Goal: Task Accomplishment & Management: Manage account settings

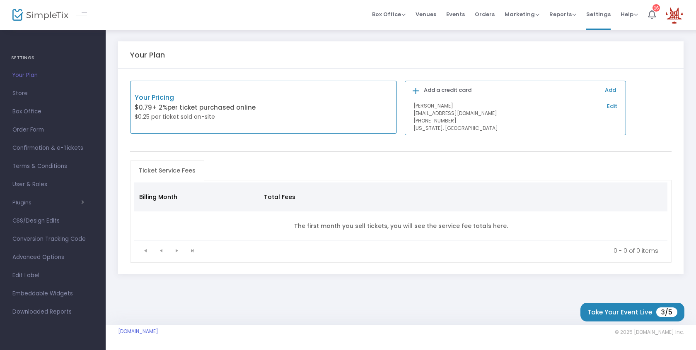
click at [611, 104] on link "Edit" at bounding box center [612, 106] width 10 height 8
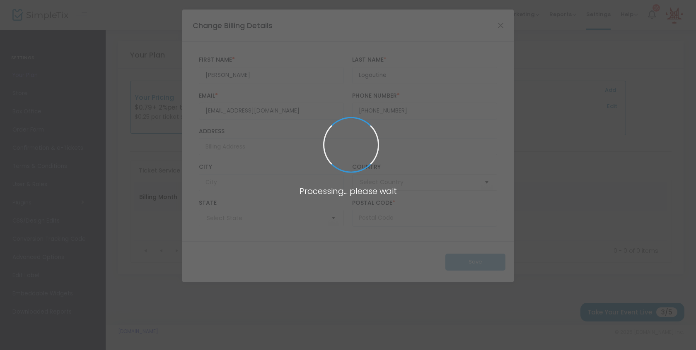
type input "[GEOGRAPHIC_DATA]"
type input "[US_STATE]"
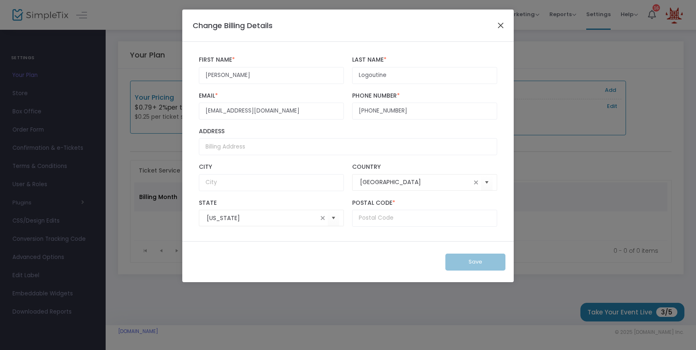
click at [500, 27] on button "Close" at bounding box center [500, 25] width 11 height 11
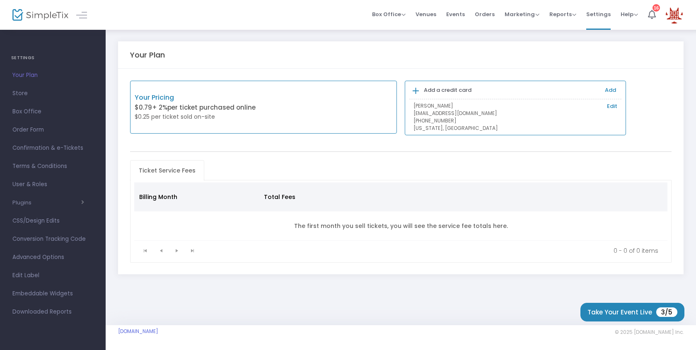
click at [613, 104] on link "Edit" at bounding box center [612, 106] width 10 height 8
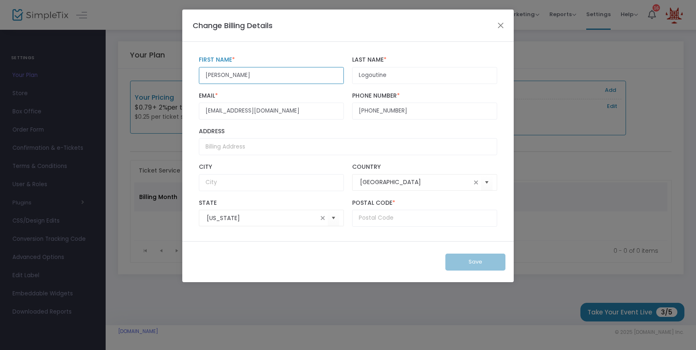
click at [217, 81] on input "[PERSON_NAME]" at bounding box center [271, 75] width 145 height 17
type input "Daria"
click at [284, 91] on div "[EMAIL_ADDRESS][DOMAIN_NAME] Email * Email is required and valid. [PHONE_NUMBER…" at bounding box center [348, 106] width 307 height 36
click at [253, 185] on input "text" at bounding box center [271, 182] width 145 height 17
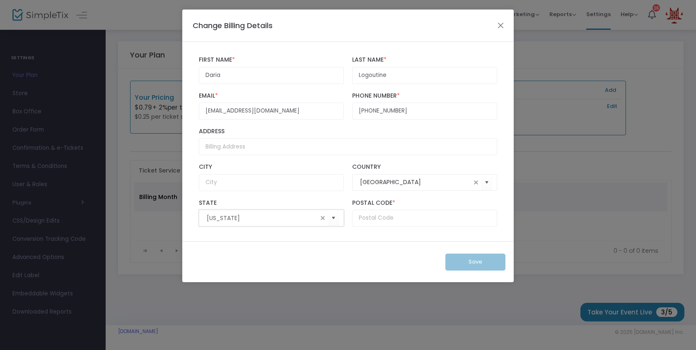
click at [225, 218] on input "[US_STATE]" at bounding box center [262, 218] width 111 height 9
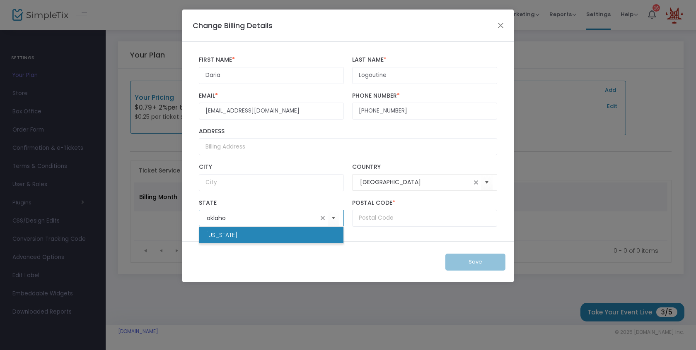
click at [224, 238] on span "[US_STATE]" at bounding box center [221, 235] width 31 height 8
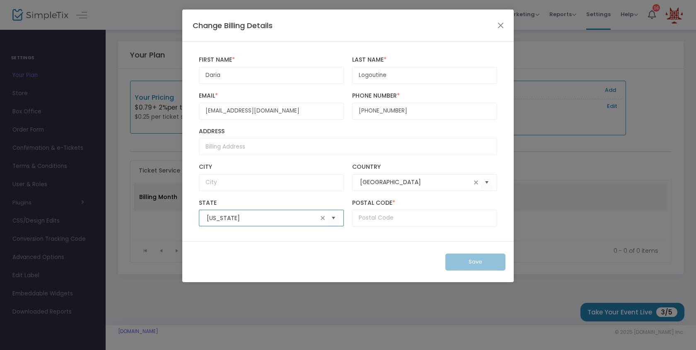
type input "[US_STATE]"
click at [379, 216] on input "text" at bounding box center [424, 218] width 145 height 17
type input "73034"
click at [377, 241] on div "Save" at bounding box center [347, 261] width 331 height 41
click at [480, 260] on button "Save" at bounding box center [475, 262] width 60 height 17
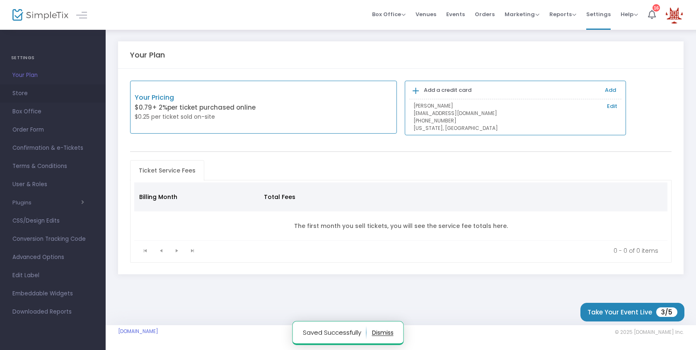
click at [21, 94] on span "Store" at bounding box center [52, 93] width 81 height 11
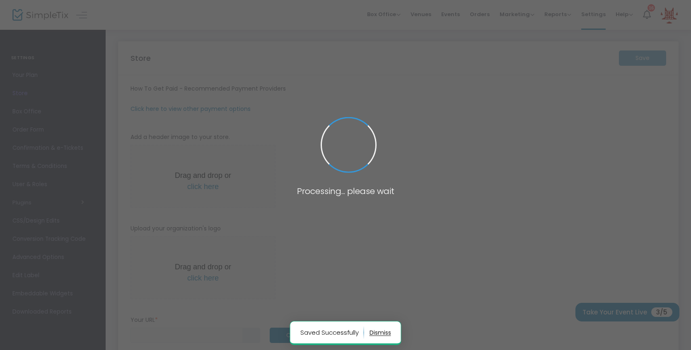
type input "[URL]"
radio input "false"
radio input "true"
type input "BA Ice Rink"
type input "4059211351"
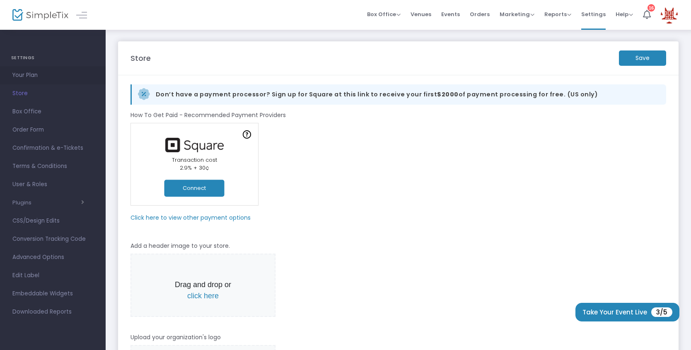
click at [27, 77] on span "Your Plan" at bounding box center [52, 75] width 81 height 11
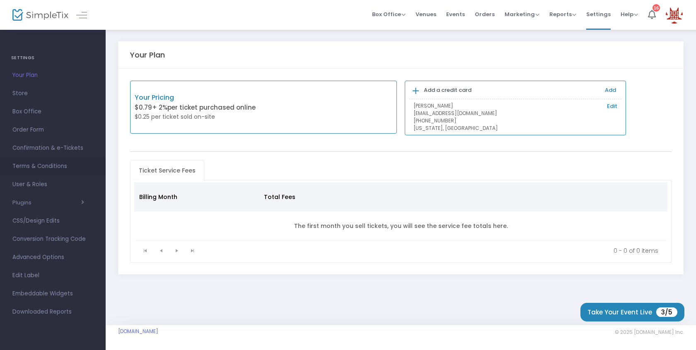
click at [43, 164] on span "Terms & Conditions" at bounding box center [52, 166] width 81 height 11
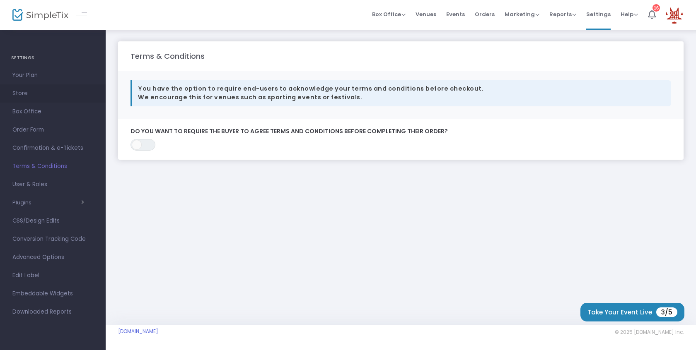
click at [29, 96] on span "Store" at bounding box center [52, 93] width 81 height 11
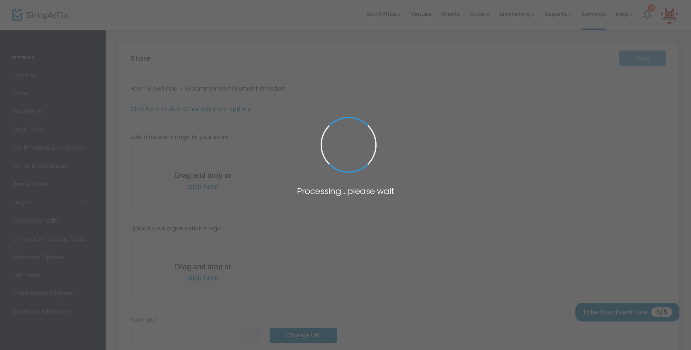
type input "[URL]"
radio input "false"
radio input "true"
type input "BA Ice Rink"
type input "4059211351"
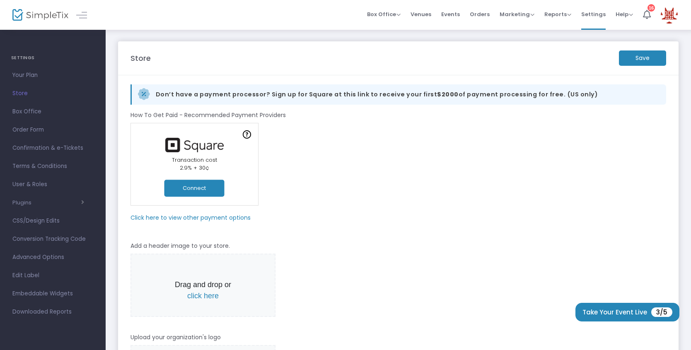
click at [201, 188] on button "Connect" at bounding box center [194, 188] width 60 height 17
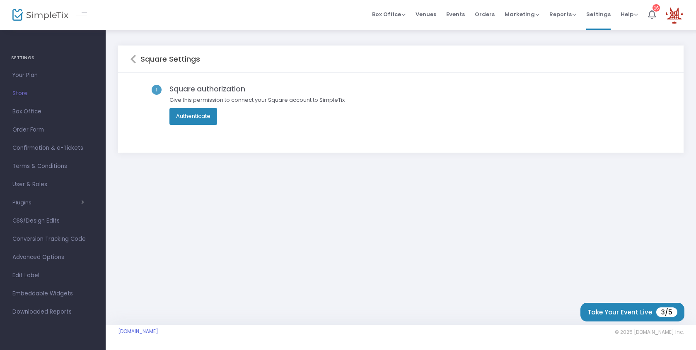
click at [198, 116] on button "Authenticate" at bounding box center [193, 116] width 48 height 17
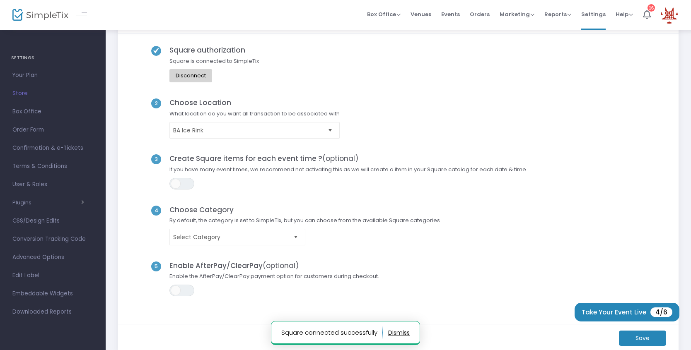
scroll to position [39, 0]
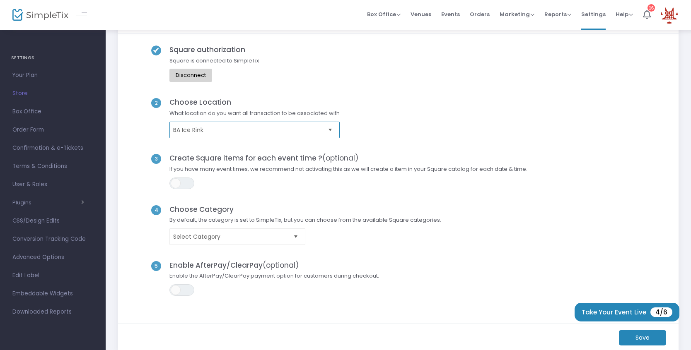
click at [225, 129] on span "BA Ice Rink" at bounding box center [248, 130] width 151 height 8
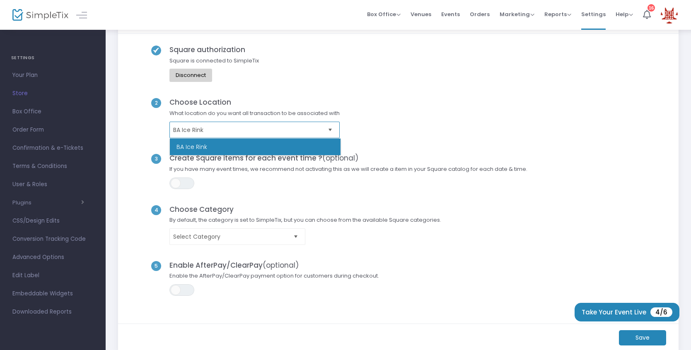
click at [225, 129] on span "BA Ice Rink" at bounding box center [248, 130] width 151 height 8
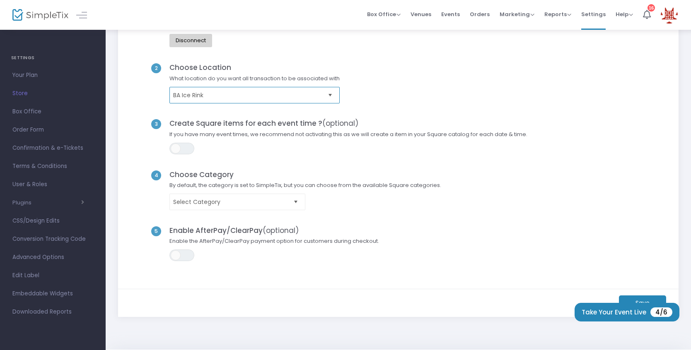
scroll to position [98, 0]
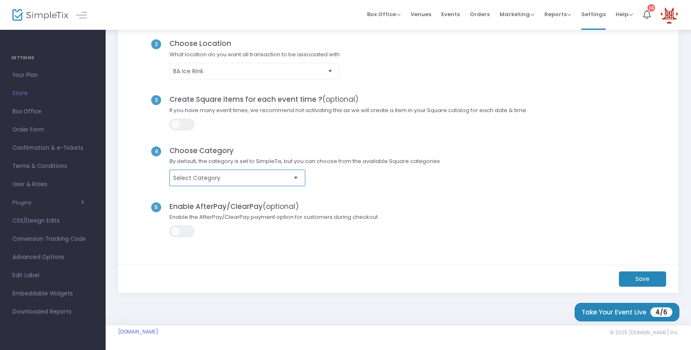
click at [210, 179] on span "Select Category" at bounding box center [231, 178] width 117 height 8
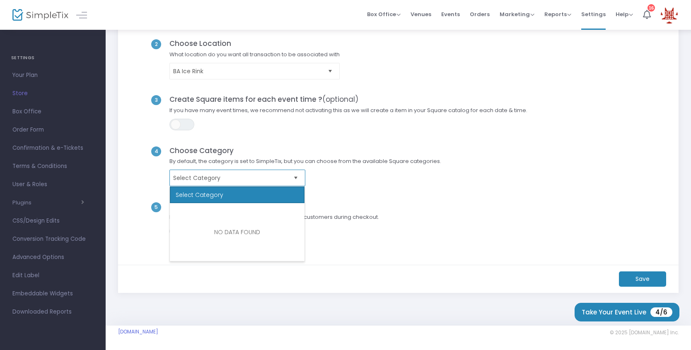
click at [210, 179] on span "Select Category" at bounding box center [231, 178] width 117 height 8
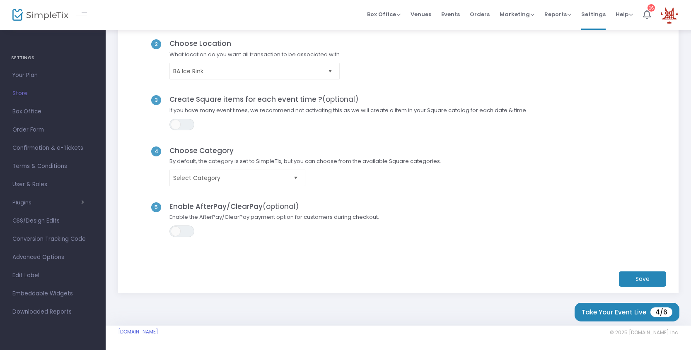
click at [624, 285] on m-button "Save" at bounding box center [642, 279] width 47 height 15
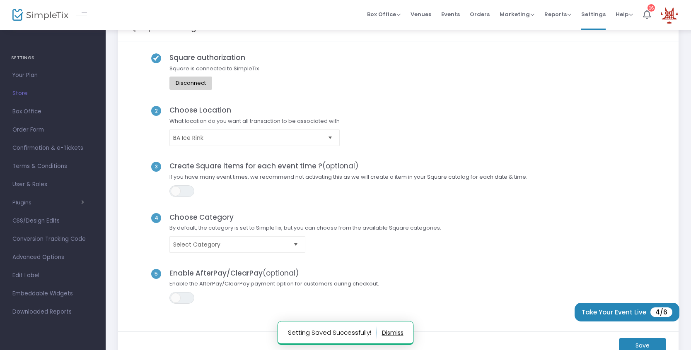
scroll to position [0, 0]
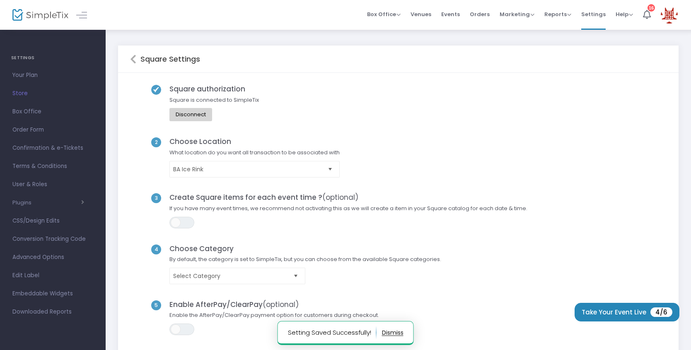
click at [131, 59] on icon at bounding box center [133, 59] width 6 height 10
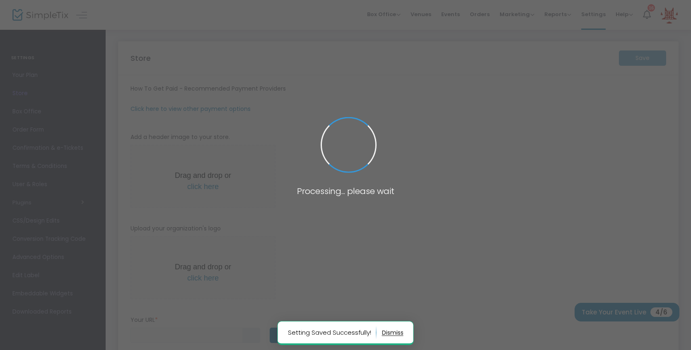
type input "[URL]"
radio input "false"
radio input "true"
type input "BA Ice Rink"
type input "4059211351"
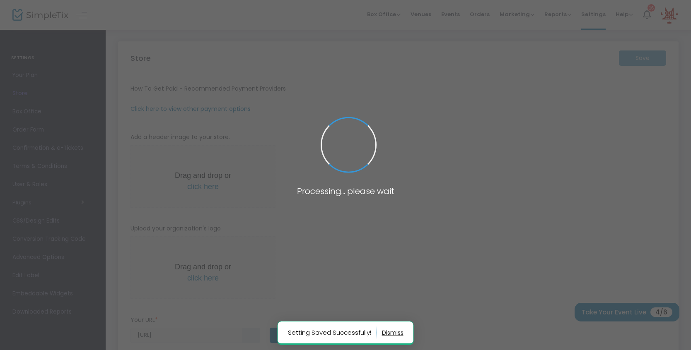
type input "[DOMAIN_NAME][URL]"
type input "baicerink"
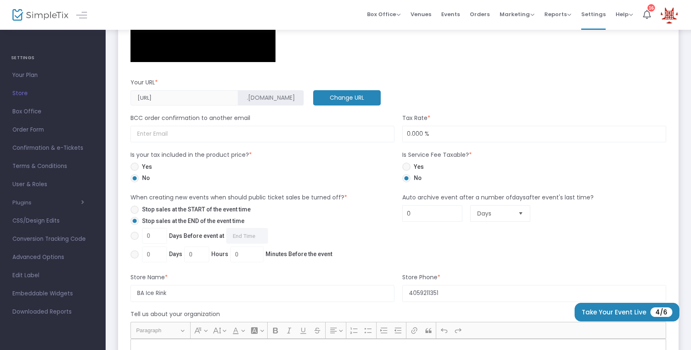
scroll to position [403, 0]
click at [409, 135] on input "0.000 %" at bounding box center [534, 134] width 263 height 16
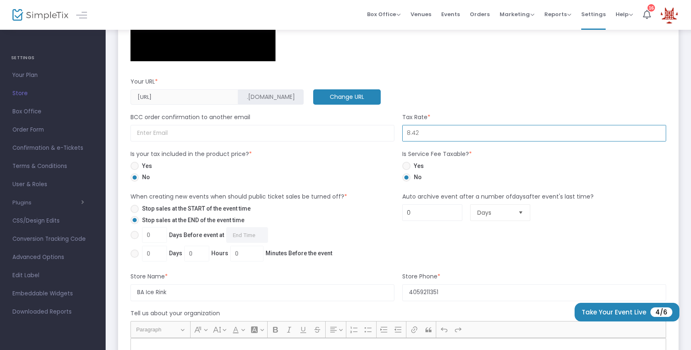
type input "8.420 %"
click at [360, 163] on div "Yes No" at bounding box center [262, 173] width 272 height 23
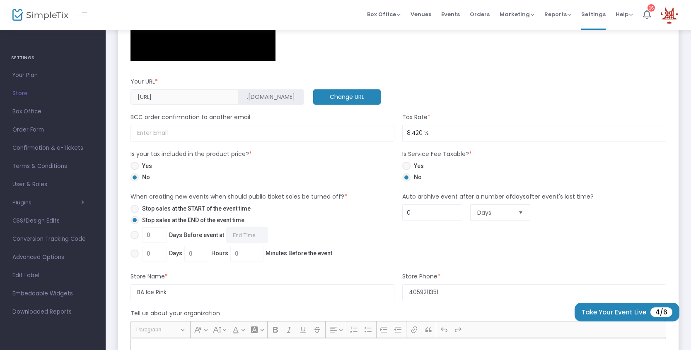
click at [135, 165] on span at bounding box center [134, 166] width 8 height 8
click at [135, 170] on input "Yes" at bounding box center [134, 170] width 0 height 0
radio input "true"
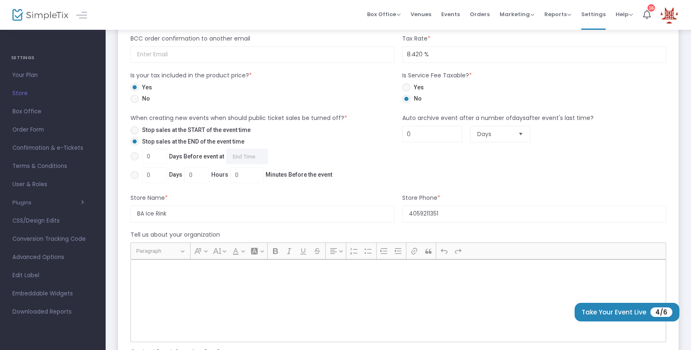
scroll to position [500, 0]
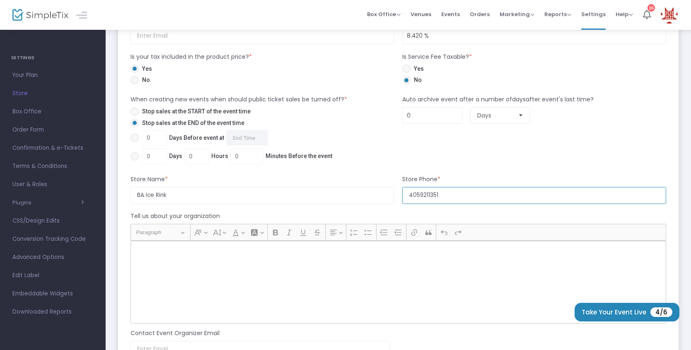
click at [421, 197] on input "4059211351" at bounding box center [534, 195] width 264 height 17
type input "4059238345"
click at [370, 211] on form "How To Get Paid - Recommended Payment Providers Online Orders Transaction cost …" at bounding box center [398, 46] width 536 height 925
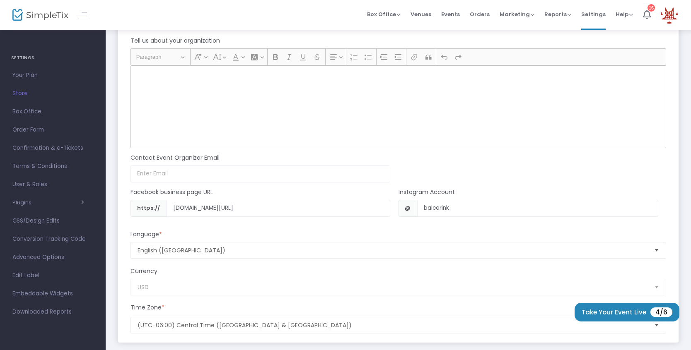
scroll to position [677, 0]
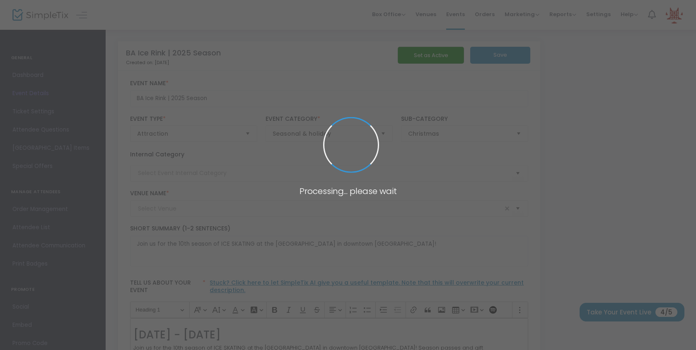
type input "Rose District Farmers Market"
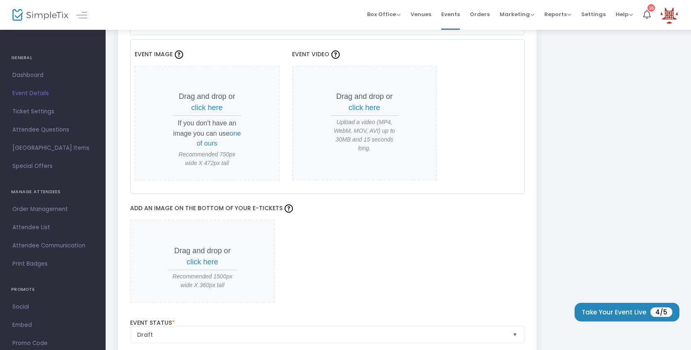
scroll to position [692, 0]
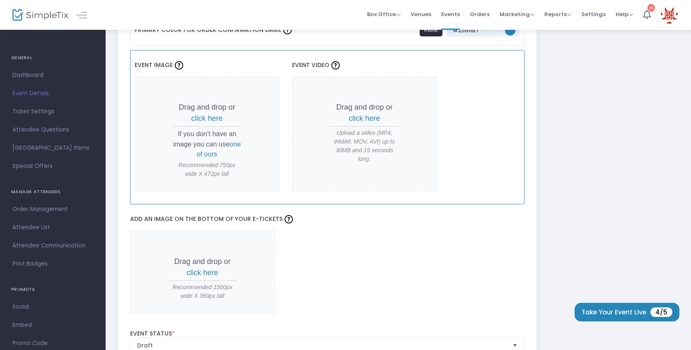
click at [201, 118] on span "click here" at bounding box center [206, 118] width 31 height 8
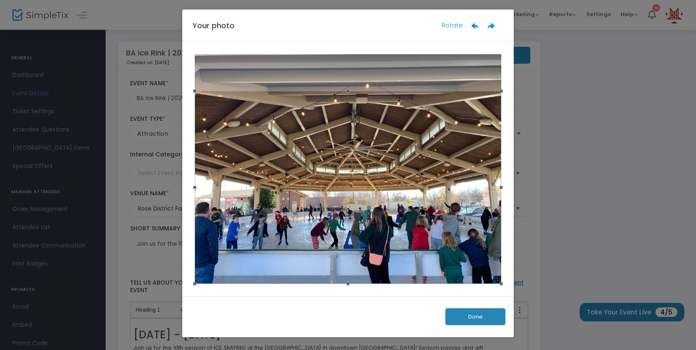
drag, startPoint x: 368, startPoint y: 203, endPoint x: 370, endPoint y: 235, distance: 32.8
click at [370, 235] on div at bounding box center [348, 187] width 307 height 193
drag, startPoint x: 449, startPoint y: 237, endPoint x: 449, endPoint y: 253, distance: 16.6
click at [449, 253] on div at bounding box center [348, 187] width 307 height 193
click at [483, 314] on button "Done" at bounding box center [475, 317] width 60 height 17
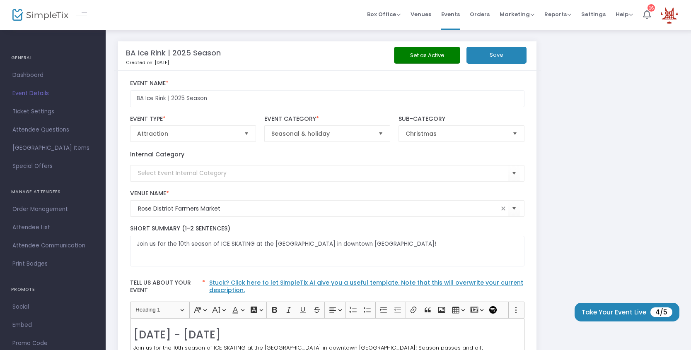
click at [497, 59] on button "Save" at bounding box center [496, 55] width 60 height 17
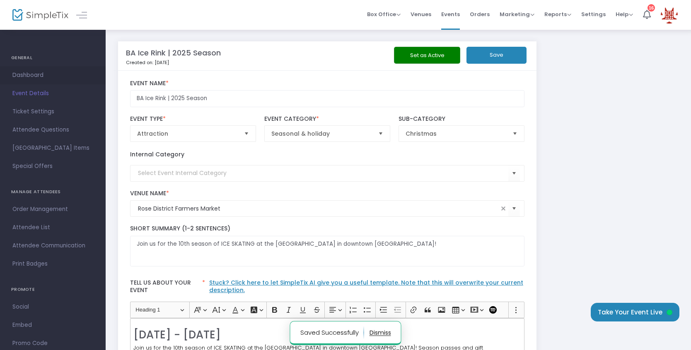
click at [40, 75] on span "Dashboard" at bounding box center [52, 75] width 81 height 11
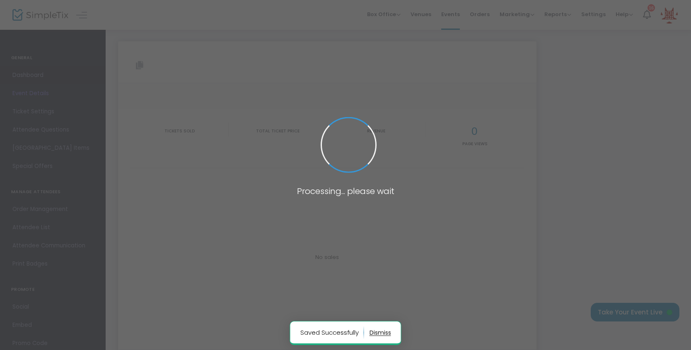
type input "https://www.simpletix.com/e/ba-ice-rink-2025-season-tickets-232540"
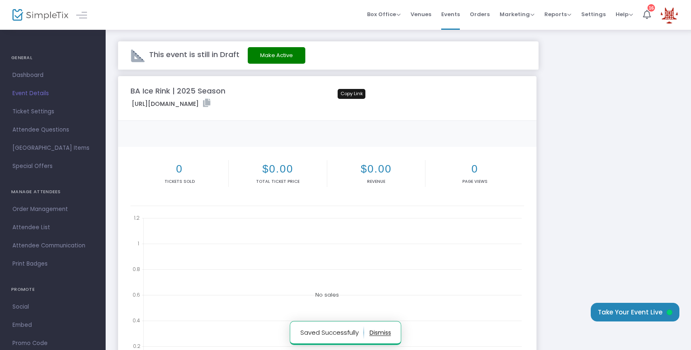
click at [210, 103] on icon at bounding box center [206, 103] width 7 height 8
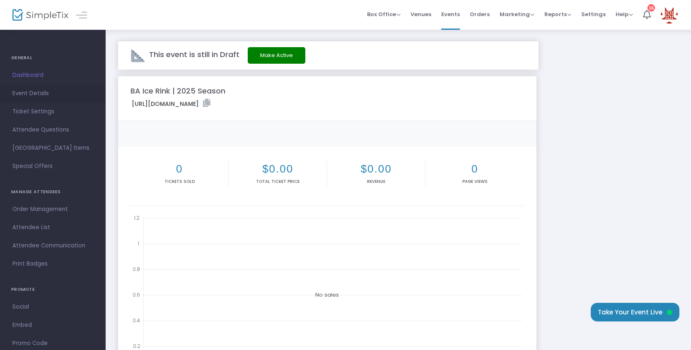
click at [32, 94] on span "Event Details" at bounding box center [52, 93] width 81 height 11
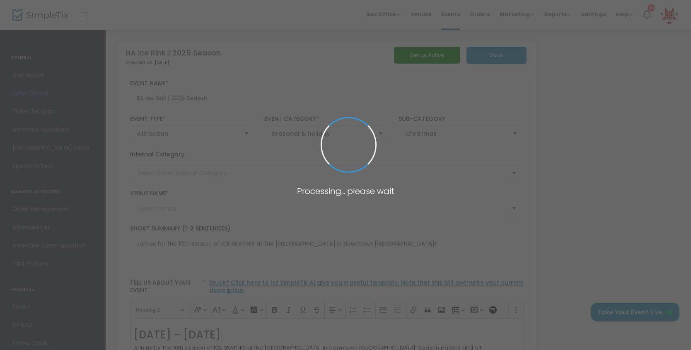
type input "Rose District Farmers Market"
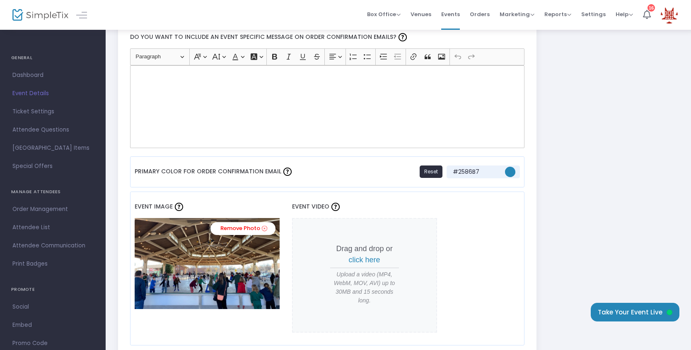
scroll to position [560, 0]
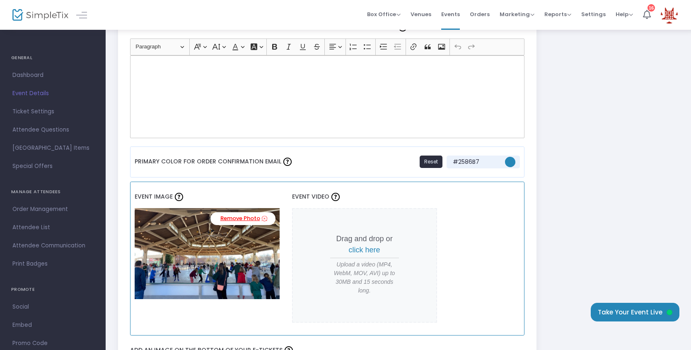
click at [262, 220] on icon at bounding box center [264, 219] width 5 height 8
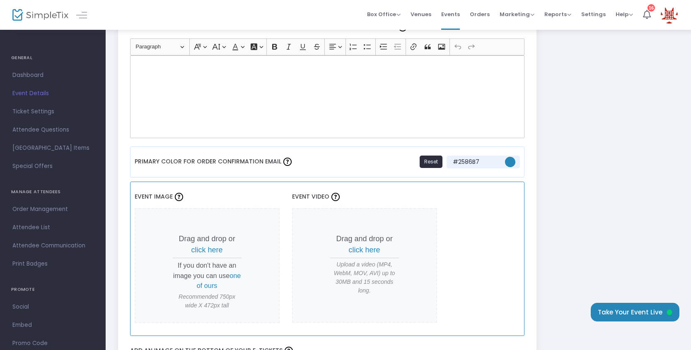
click at [213, 248] on span "click here" at bounding box center [206, 250] width 31 height 8
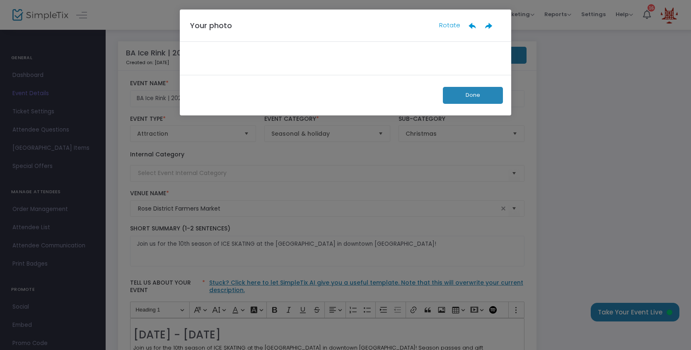
scroll to position [0, 0]
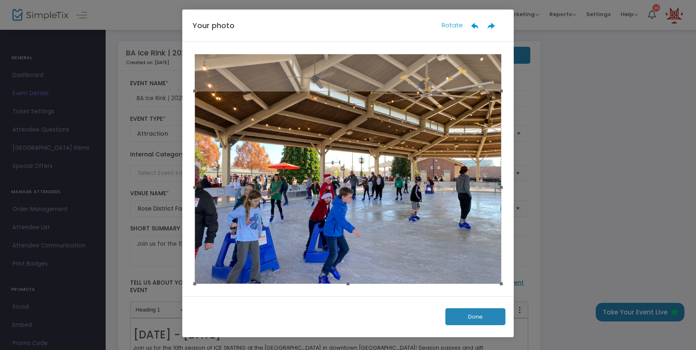
drag, startPoint x: 317, startPoint y: 149, endPoint x: 310, endPoint y: 203, distance: 54.3
click at [310, 203] on div at bounding box center [348, 187] width 307 height 193
click at [476, 321] on button "Done" at bounding box center [475, 317] width 60 height 17
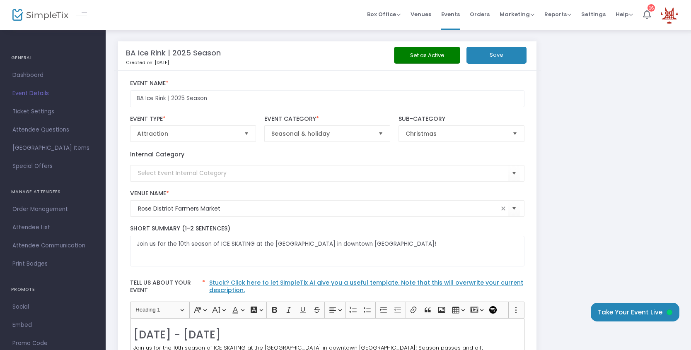
click at [496, 59] on button "Save" at bounding box center [496, 55] width 60 height 17
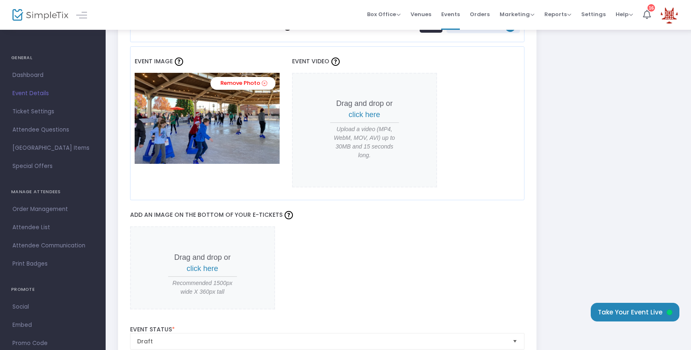
scroll to position [679, 0]
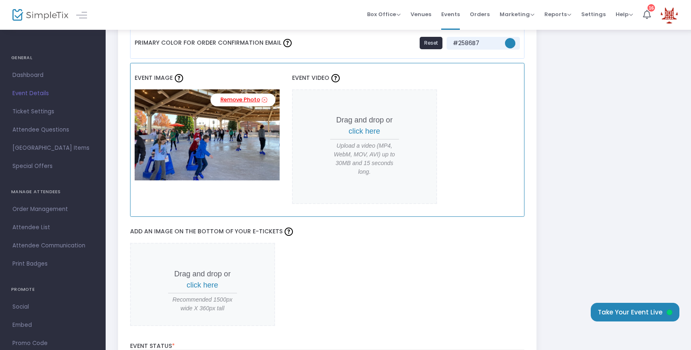
click at [239, 100] on link "Remove Photo" at bounding box center [242, 100] width 65 height 13
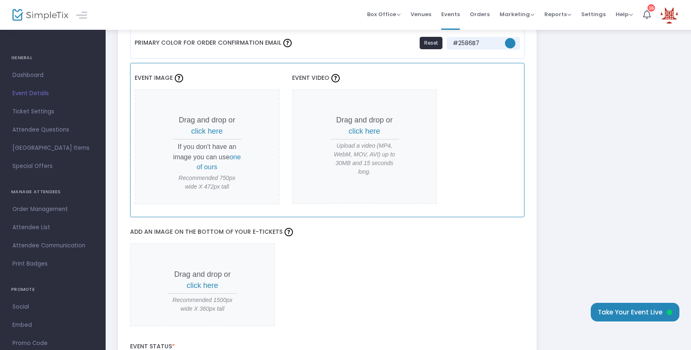
click at [215, 132] on span "click here" at bounding box center [206, 131] width 31 height 8
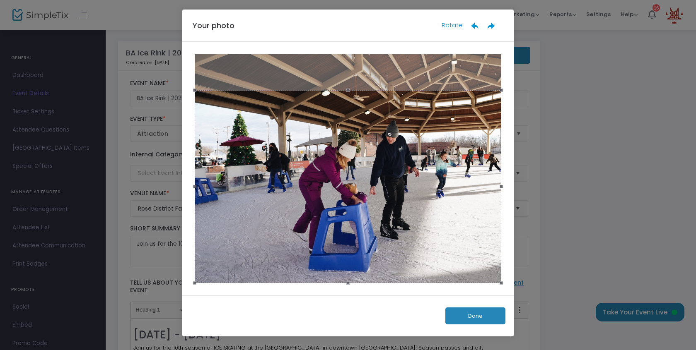
drag, startPoint x: 344, startPoint y: 170, endPoint x: 343, endPoint y: 211, distance: 41.0
click at [343, 211] on div at bounding box center [348, 186] width 307 height 193
click at [477, 316] on button "Done" at bounding box center [475, 316] width 60 height 17
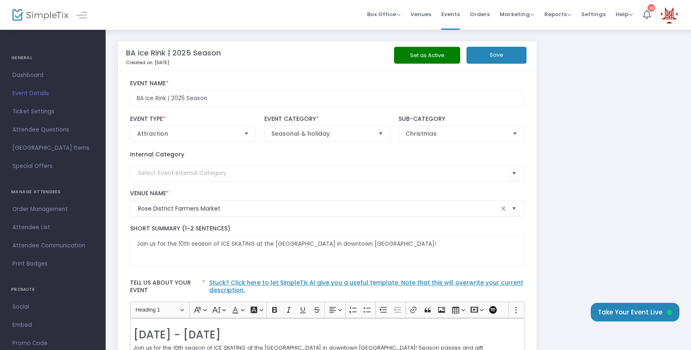
click at [499, 56] on button "Save" at bounding box center [496, 55] width 60 height 17
